Goal: Transaction & Acquisition: Book appointment/travel/reservation

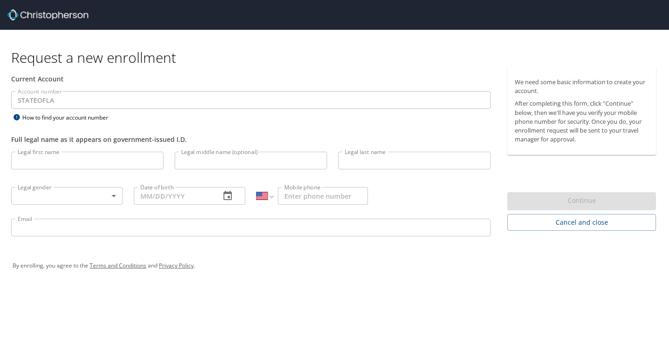
select select "US"
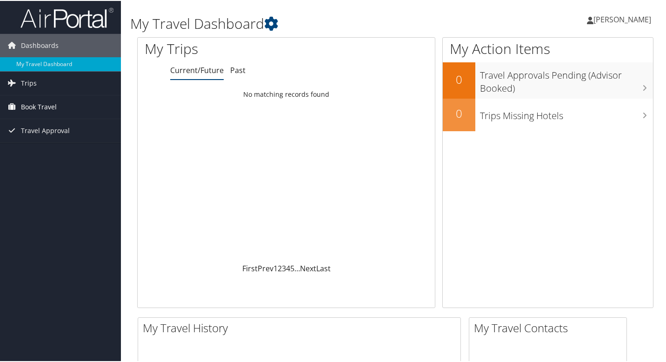
click at [33, 106] on span "Book Travel" at bounding box center [39, 105] width 36 height 23
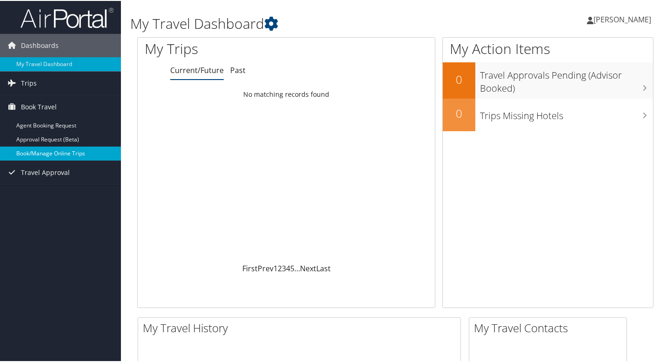
click at [63, 152] on link "Book/Manage Online Trips" at bounding box center [60, 153] width 121 height 14
